Goal: Information Seeking & Learning: Learn about a topic

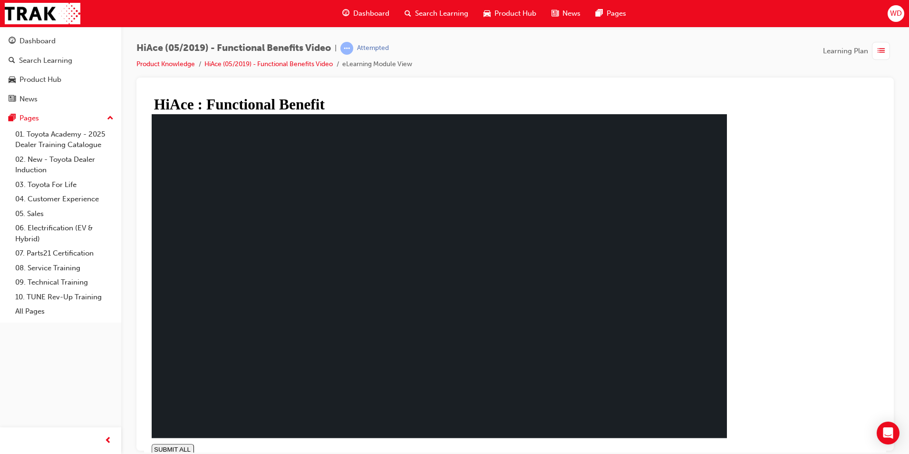
type input "1"
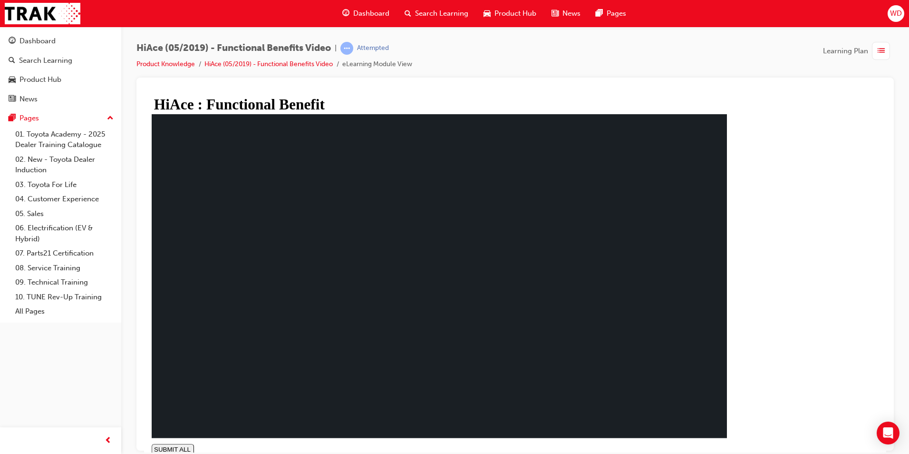
click at [49, 42] on div "Dashboard" at bounding box center [37, 41] width 36 height 11
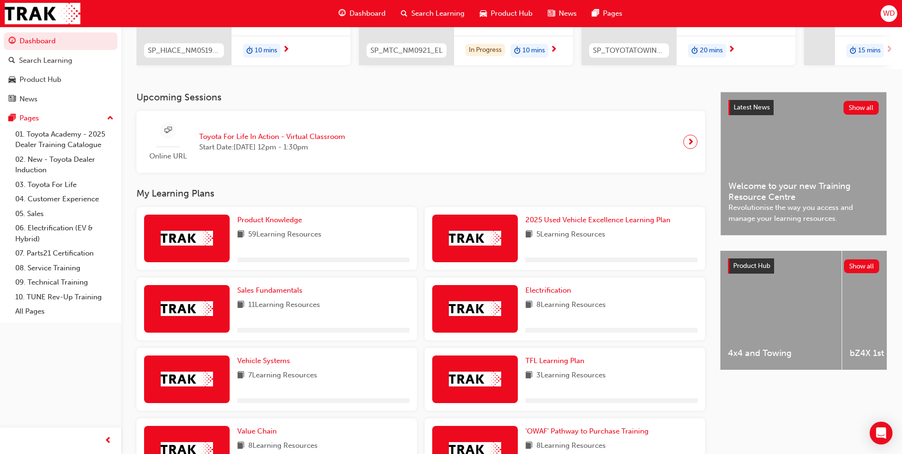
scroll to position [190, 0]
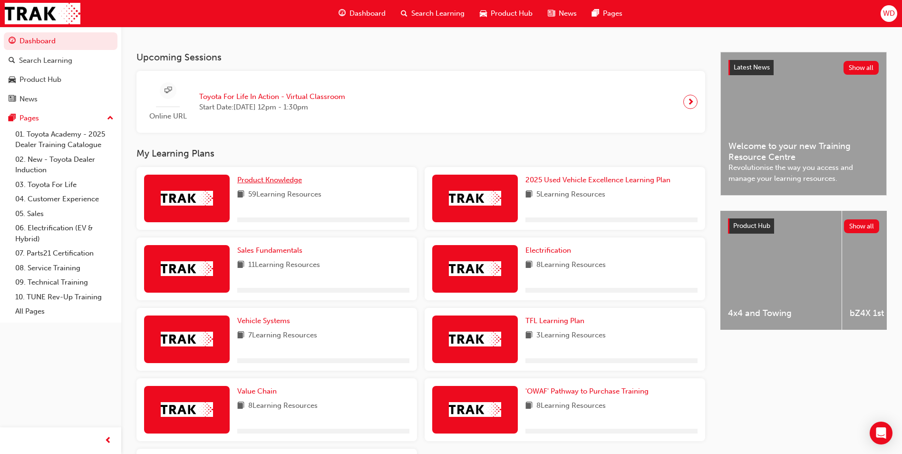
click at [289, 183] on span "Product Knowledge" at bounding box center [269, 179] width 65 height 9
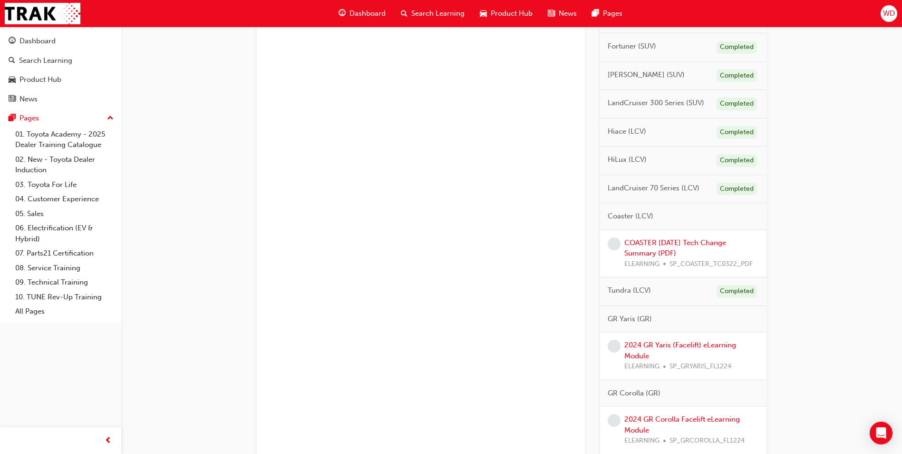
scroll to position [380, 0]
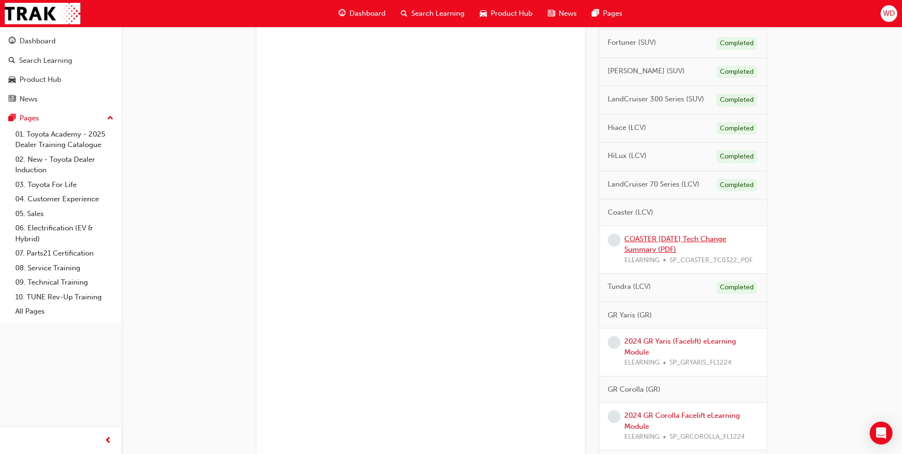
click at [646, 239] on link "COASTER [DATE] Tech Change Summary (PDF)" at bounding box center [675, 243] width 102 height 19
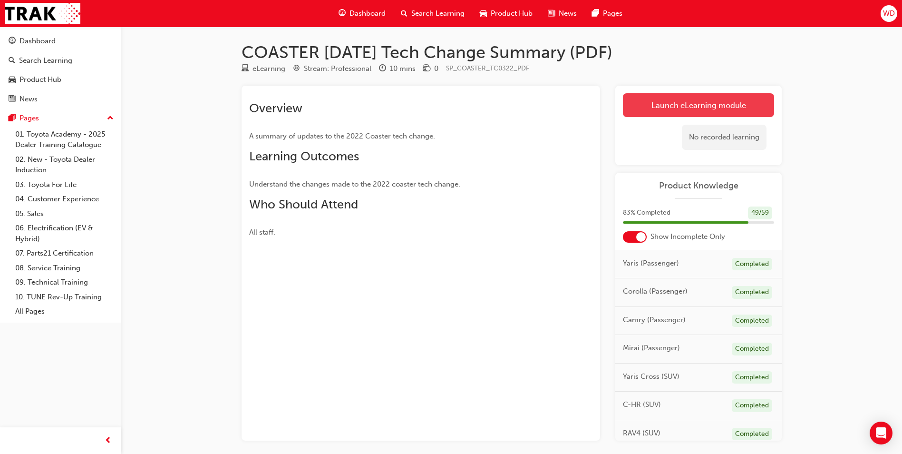
click at [659, 103] on link "Launch eLearning module" at bounding box center [698, 105] width 151 height 24
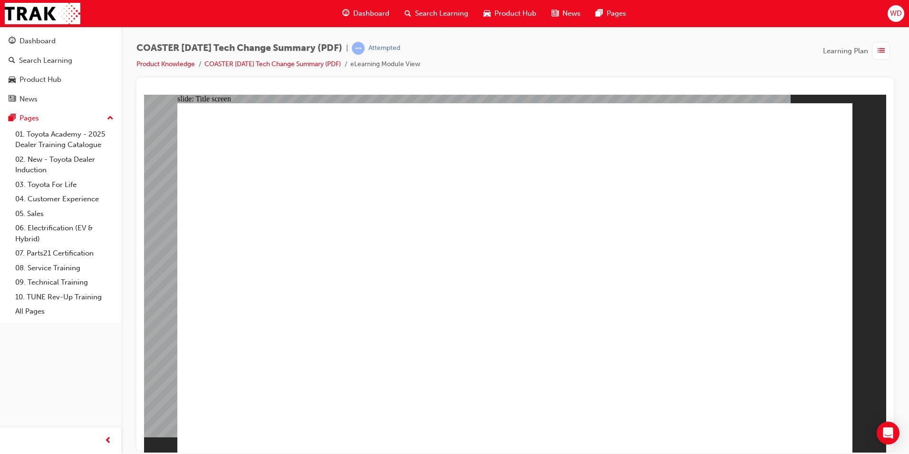
click at [722, 37] on div "COASTER [DATE] Tech Change Summary (PDF) | Attempted Product Knowledge COASTER …" at bounding box center [515, 228] width 788 height 403
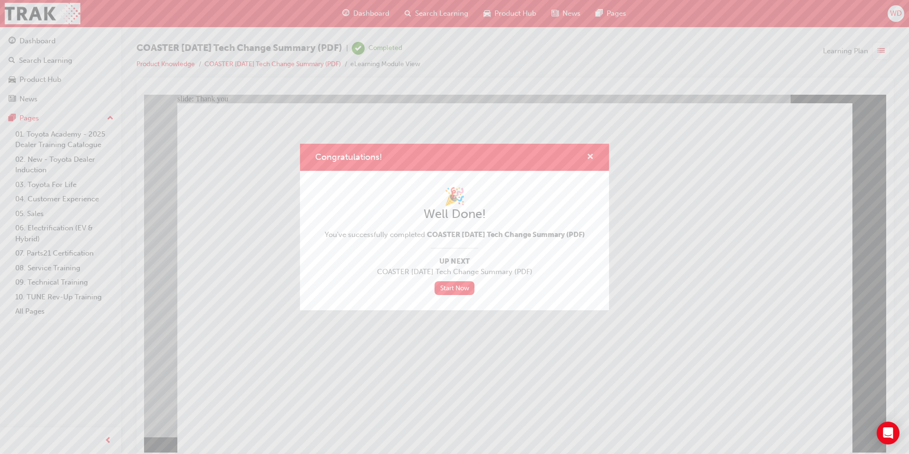
click at [591, 153] on span "cross-icon" at bounding box center [590, 157] width 7 height 9
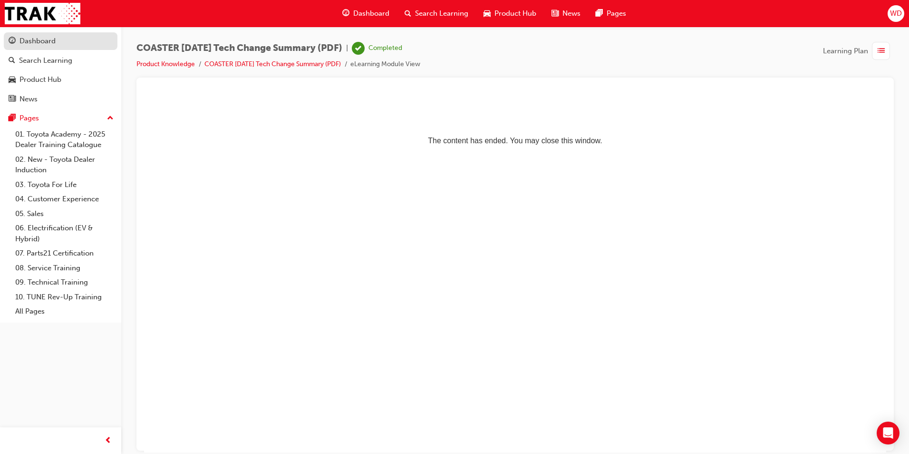
click at [42, 44] on div "Dashboard" at bounding box center [37, 41] width 36 height 11
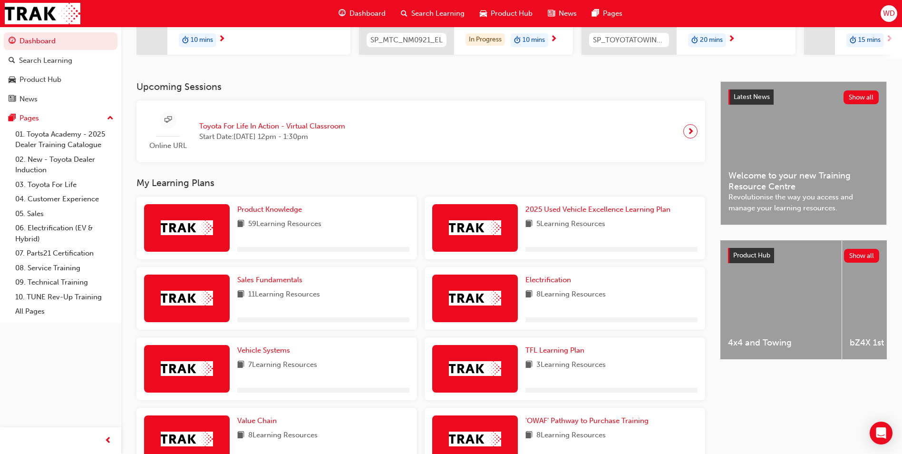
scroll to position [238, 0]
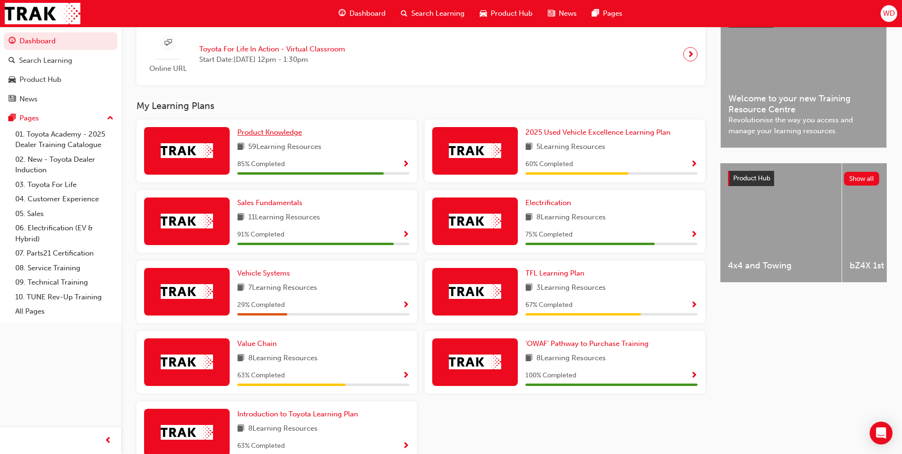
click at [278, 136] on span "Product Knowledge" at bounding box center [269, 132] width 65 height 9
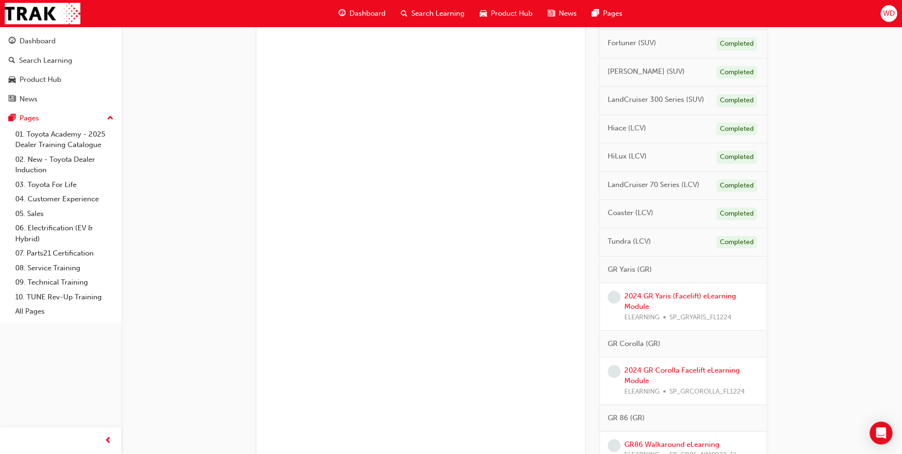
scroll to position [380, 0]
click at [656, 296] on link "2024 GR Yaris (Facelift) eLearning Module" at bounding box center [680, 300] width 112 height 19
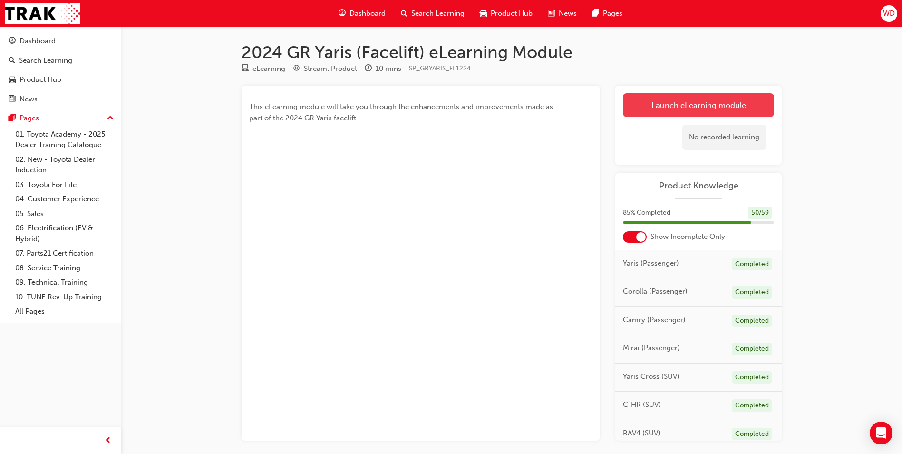
click at [686, 111] on link "Launch eLearning module" at bounding box center [698, 105] width 151 height 24
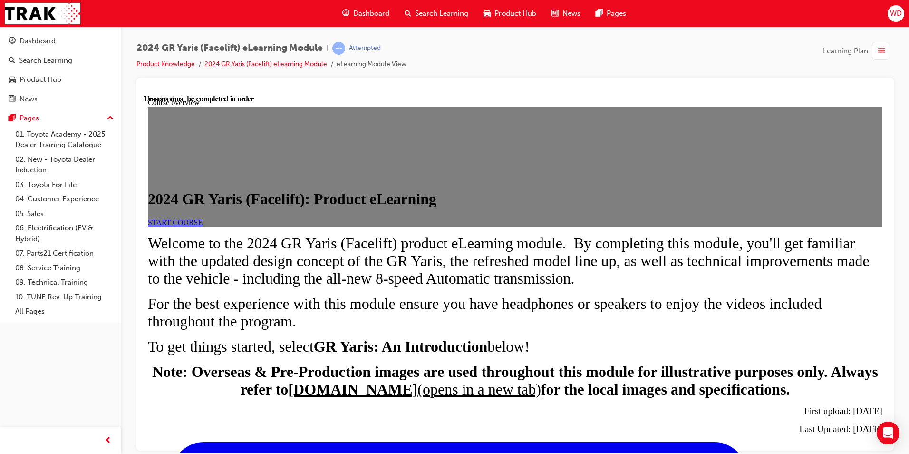
scroll to position [456, 0]
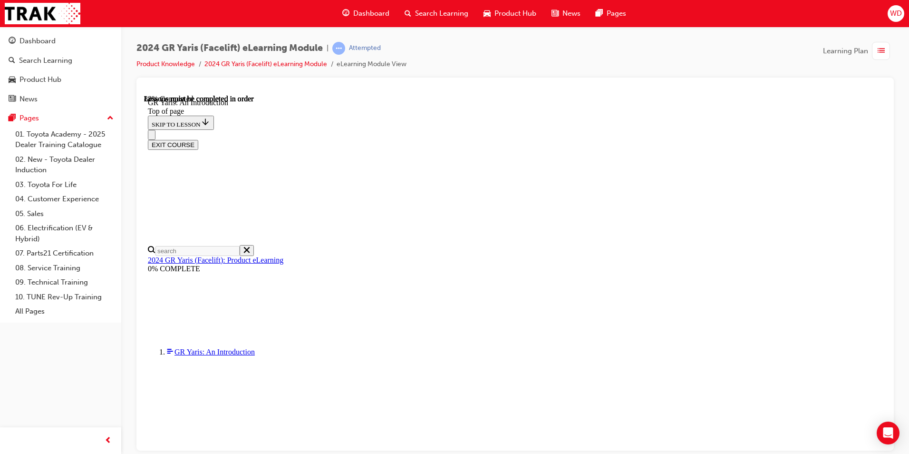
scroll to position [1384, 0]
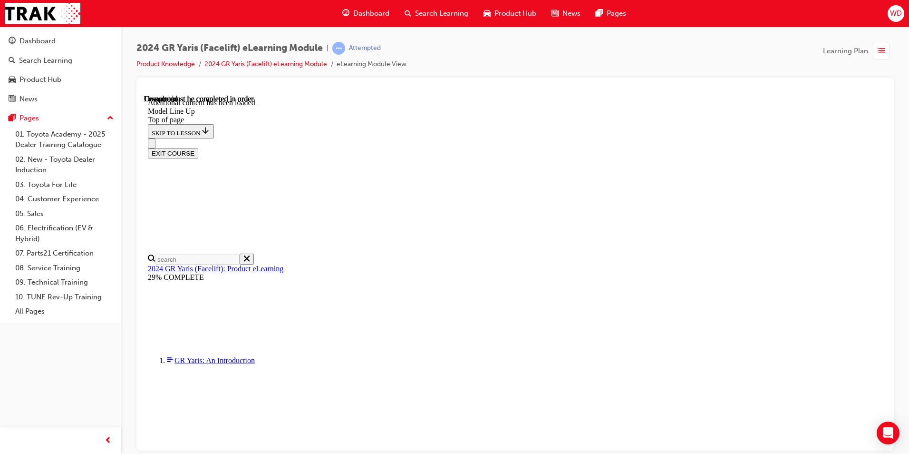
scroll to position [1493, 0]
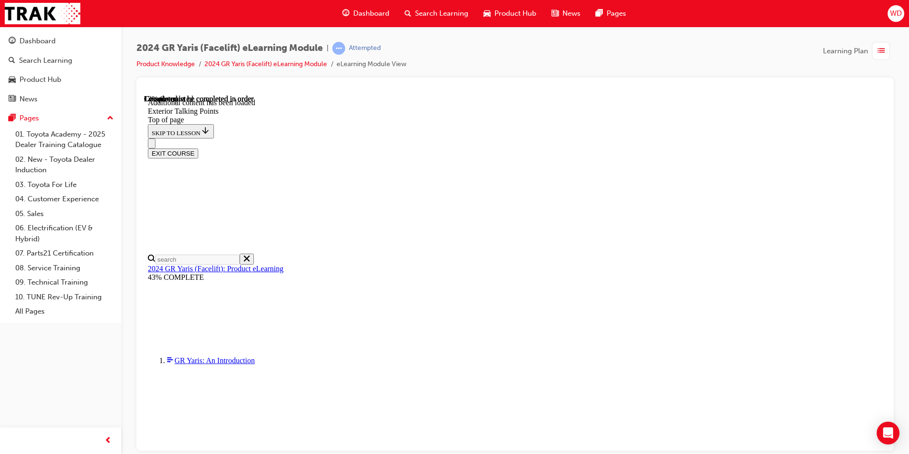
scroll to position [73, 0]
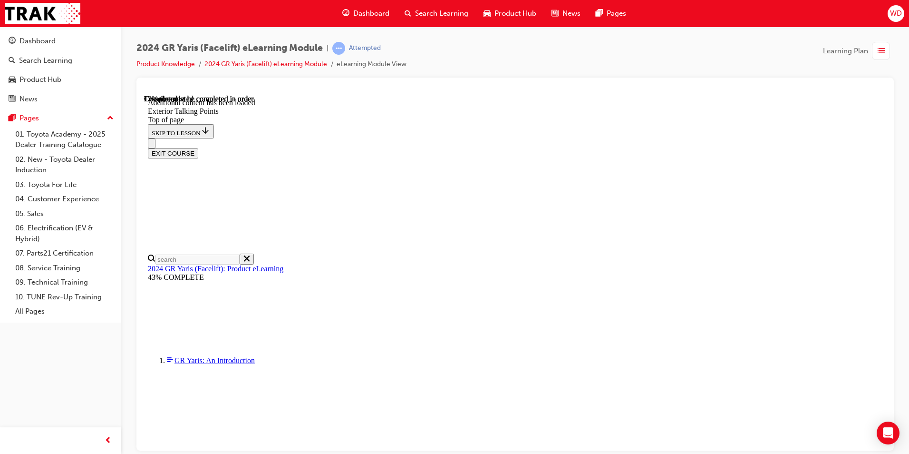
scroll to position [96, 0]
